Goal: Transaction & Acquisition: Subscribe to service/newsletter

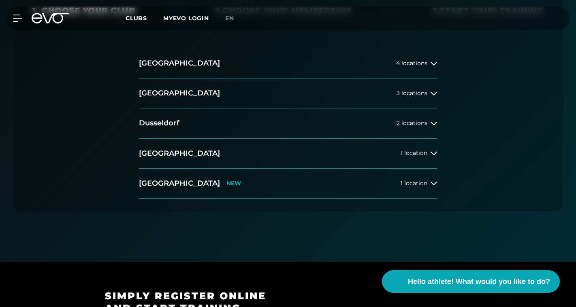
scroll to position [235, 0]
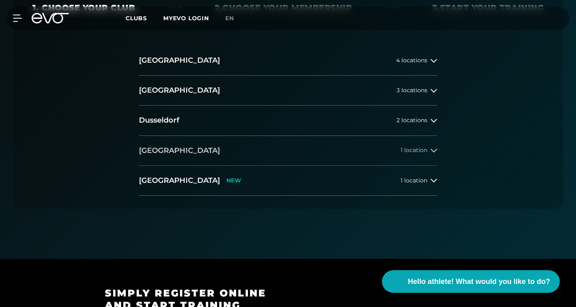
click at [163, 151] on font "[GEOGRAPHIC_DATA]" at bounding box center [179, 150] width 81 height 9
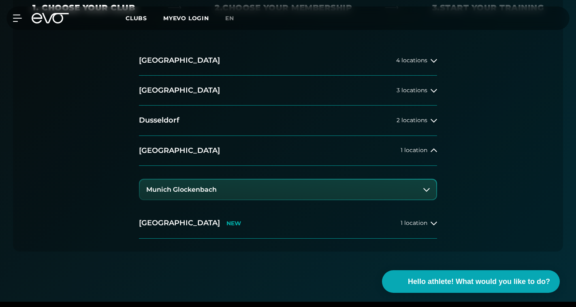
click at [213, 194] on button "Munich Glockenbach" at bounding box center [288, 190] width 296 height 20
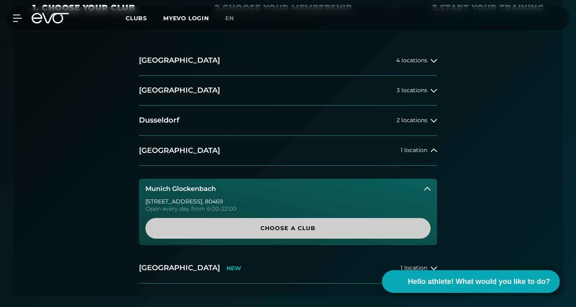
click at [218, 230] on span "Choose a club" at bounding box center [288, 228] width 266 height 9
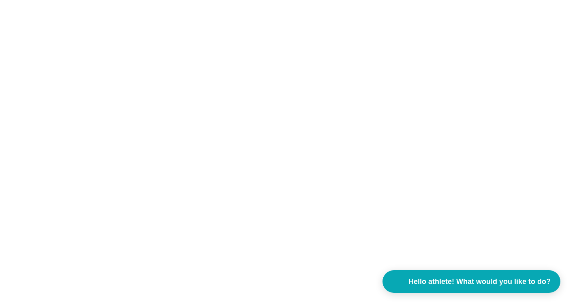
scroll to position [0, 0]
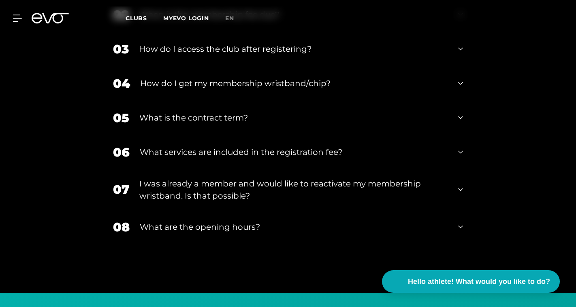
scroll to position [1691, 0]
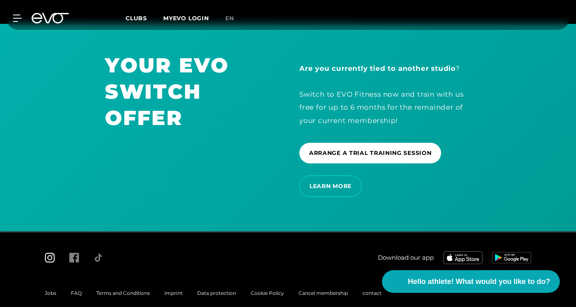
click at [51, 253] on icon at bounding box center [50, 258] width 10 height 10
